Goal: Task Accomplishment & Management: Complete application form

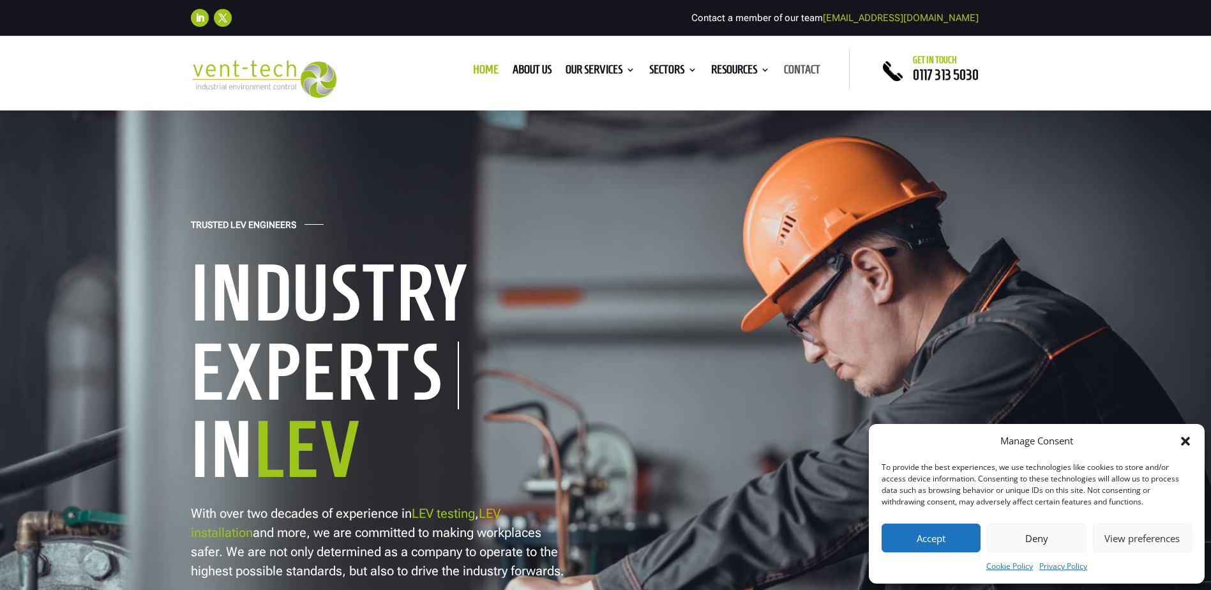
click at [796, 66] on link "Contact" at bounding box center [802, 72] width 36 height 14
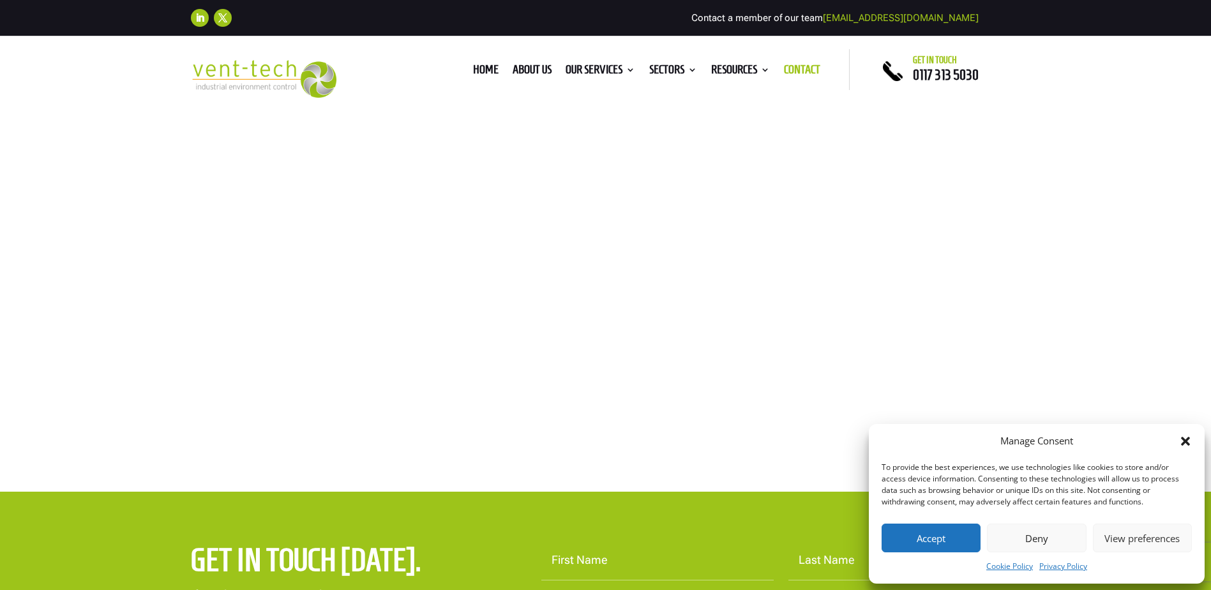
click at [1188, 440] on icon "Close dialog" at bounding box center [1185, 441] width 9 height 9
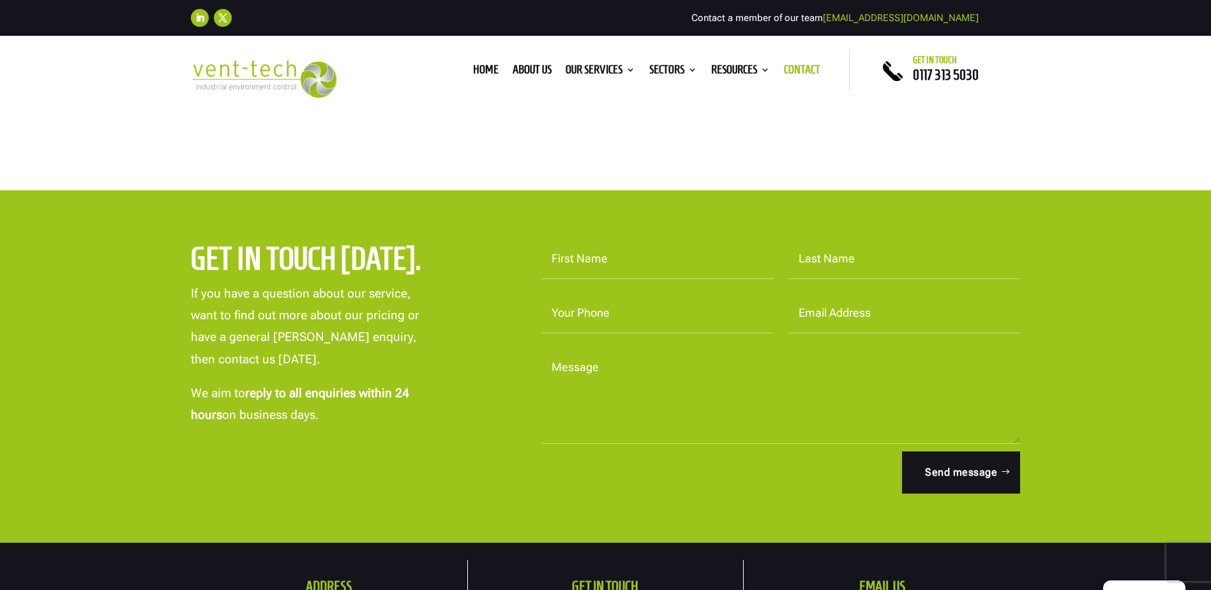
scroll to position [319, 0]
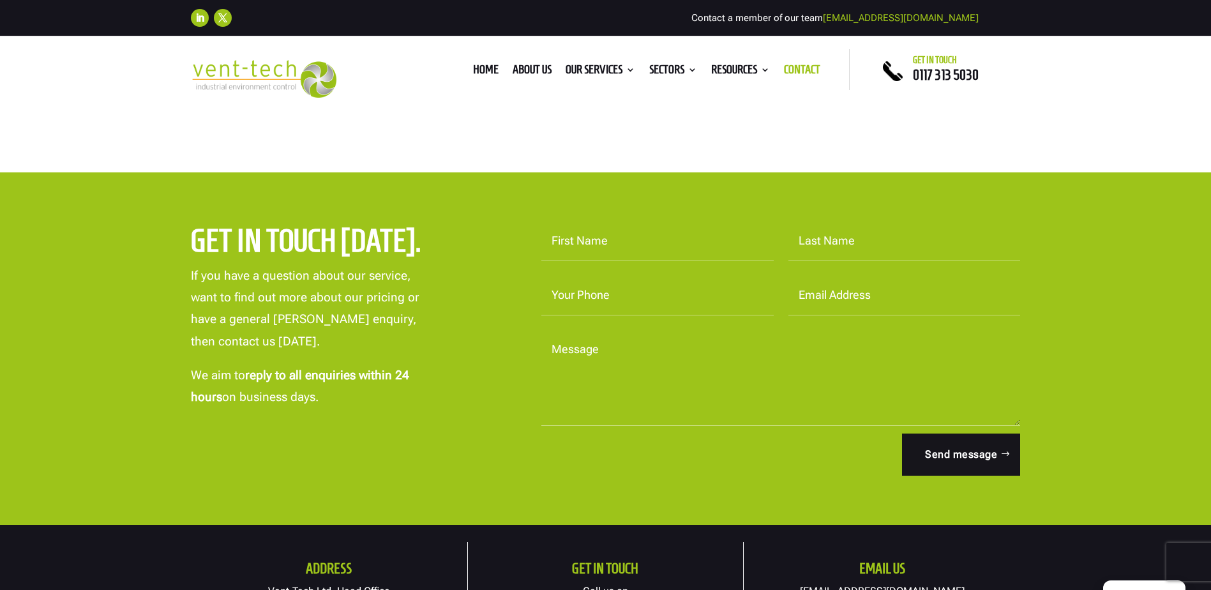
click at [650, 241] on input "First Name" at bounding box center [657, 242] width 232 height 40
type input "[PERSON_NAME]"
type input "07422507312"
type input "[PERSON_NAME][EMAIL_ADDRESS][PERSON_NAME][DOMAIN_NAME]"
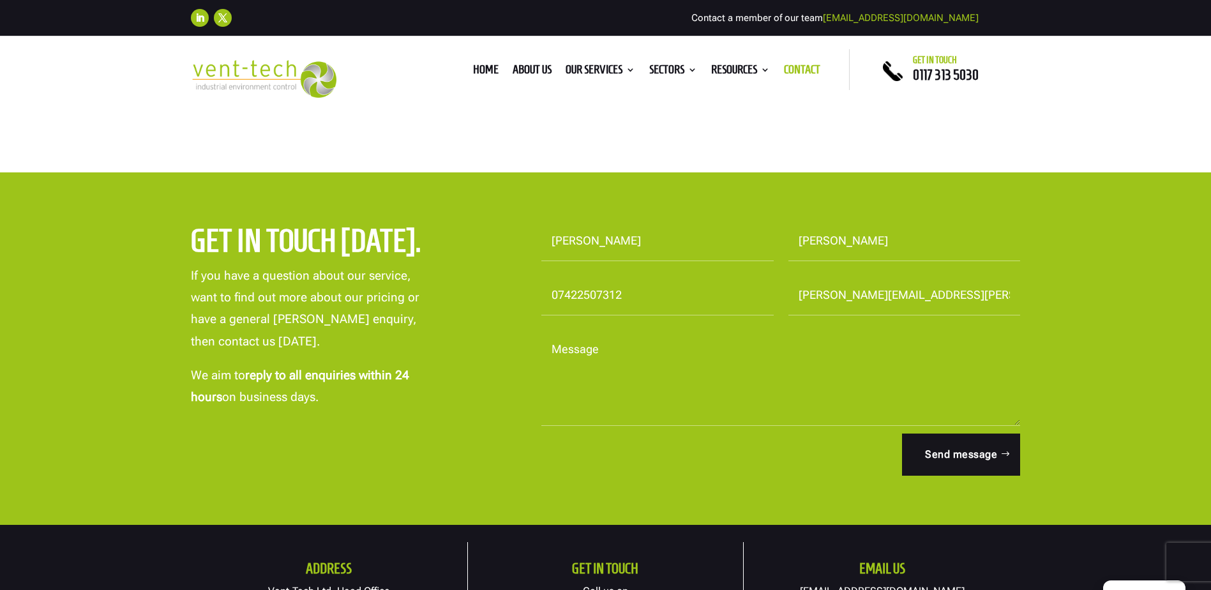
click at [703, 400] on textarea "Message" at bounding box center [780, 378] width 479 height 96
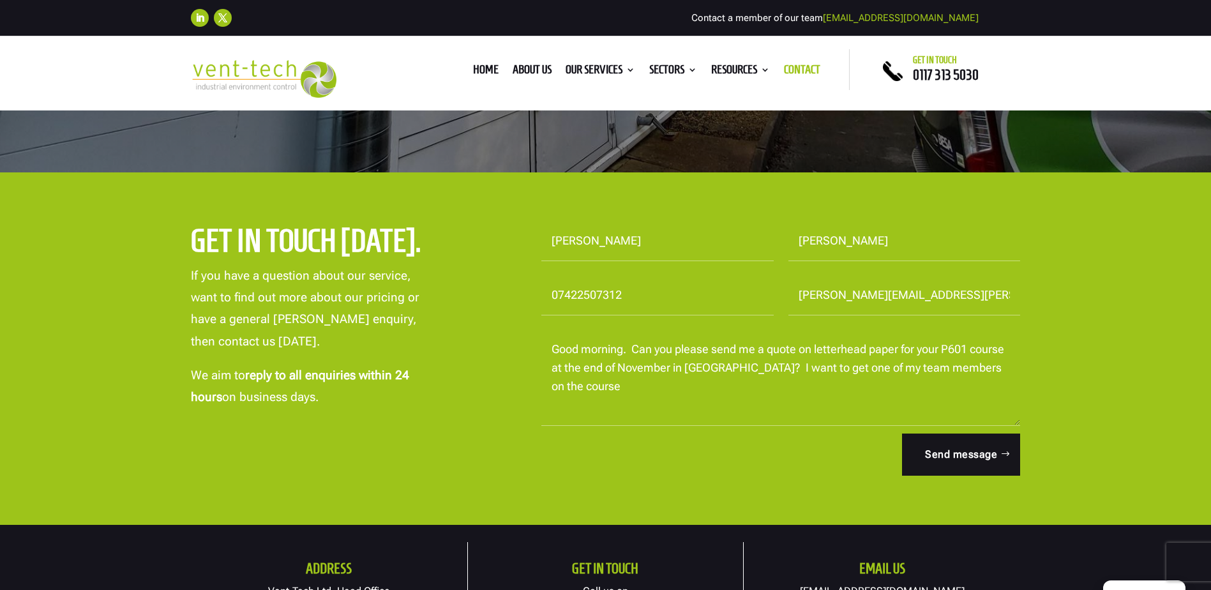
drag, startPoint x: 751, startPoint y: 376, endPoint x: 763, endPoint y: 353, distance: 26.0
click at [753, 375] on textarea "Good morning. Can you please send me a quote on letterhead paper for your P601 …" at bounding box center [780, 378] width 479 height 96
click at [709, 388] on textarea "Good morning. Can you please send me a quote on letterhead paper for your P601 …" at bounding box center [780, 378] width 479 height 96
click at [898, 346] on textarea "Good morning. Can you please send me a quote on letterhead paper for your P601 …" at bounding box center [780, 378] width 479 height 96
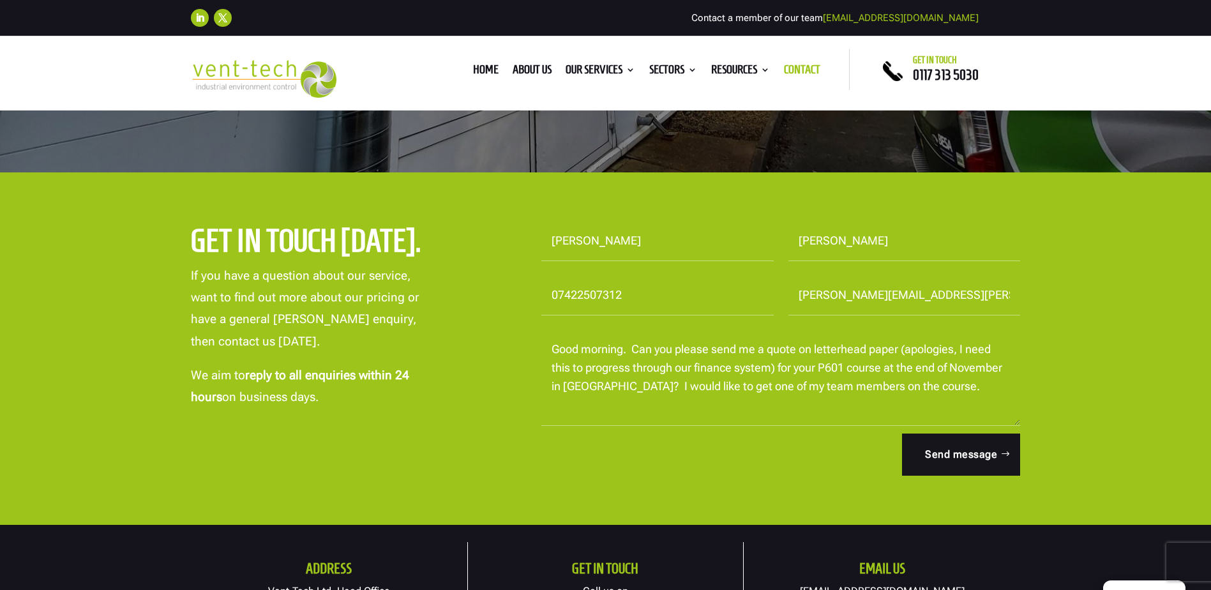
click at [945, 386] on textarea "Good morning. Can you please send me a quote on letterhead paper (apologies, I …" at bounding box center [780, 378] width 479 height 96
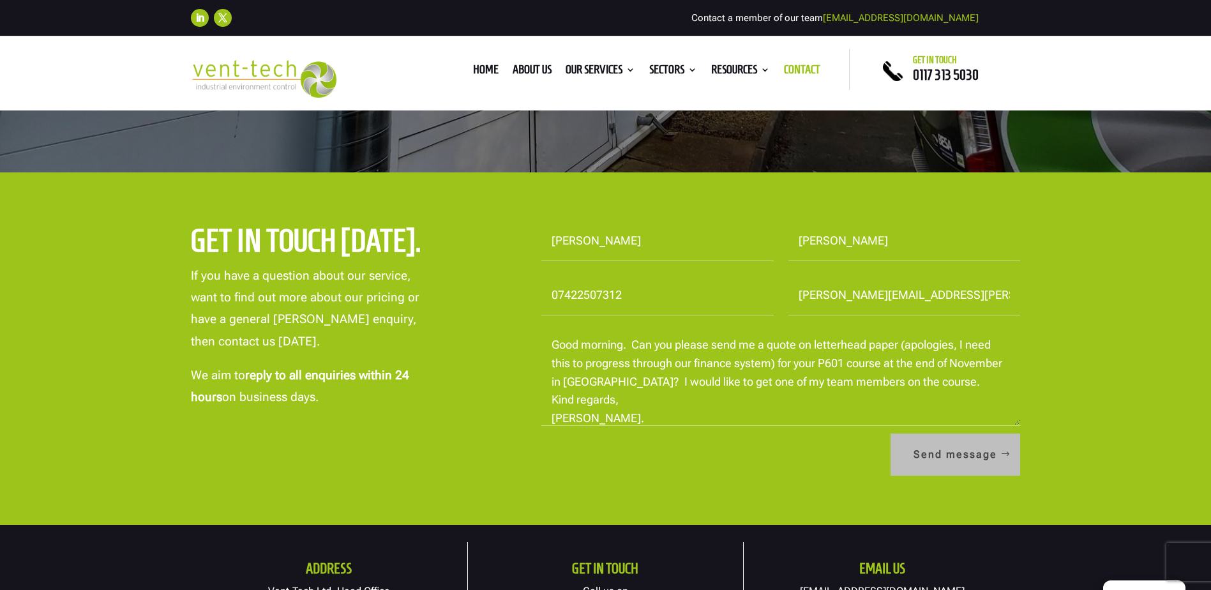
type textarea "Good morning. Can you please send me a quote on letterhead paper (apologies, I …"
click at [954, 454] on button "Send message" at bounding box center [956, 455] width 130 height 42
